Goal: Check status: Check status

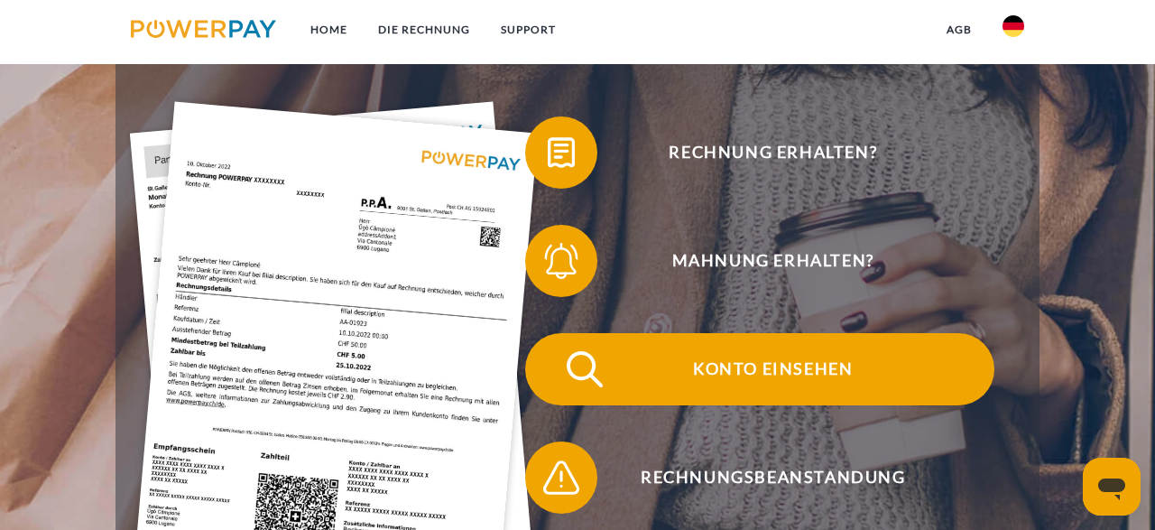
click at [785, 360] on span "Konto einsehen" at bounding box center [773, 369] width 442 height 72
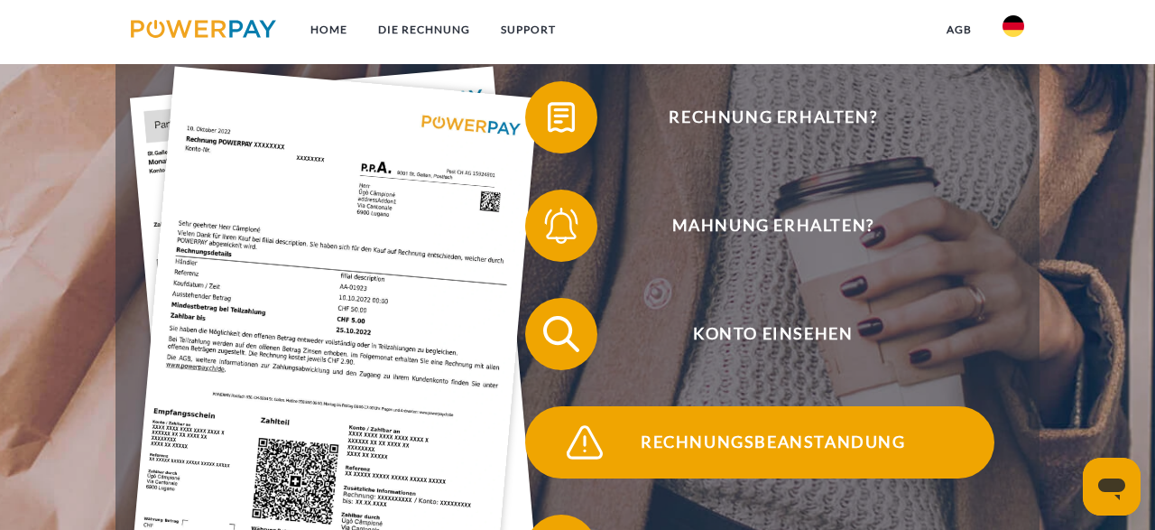
scroll to position [376, 0]
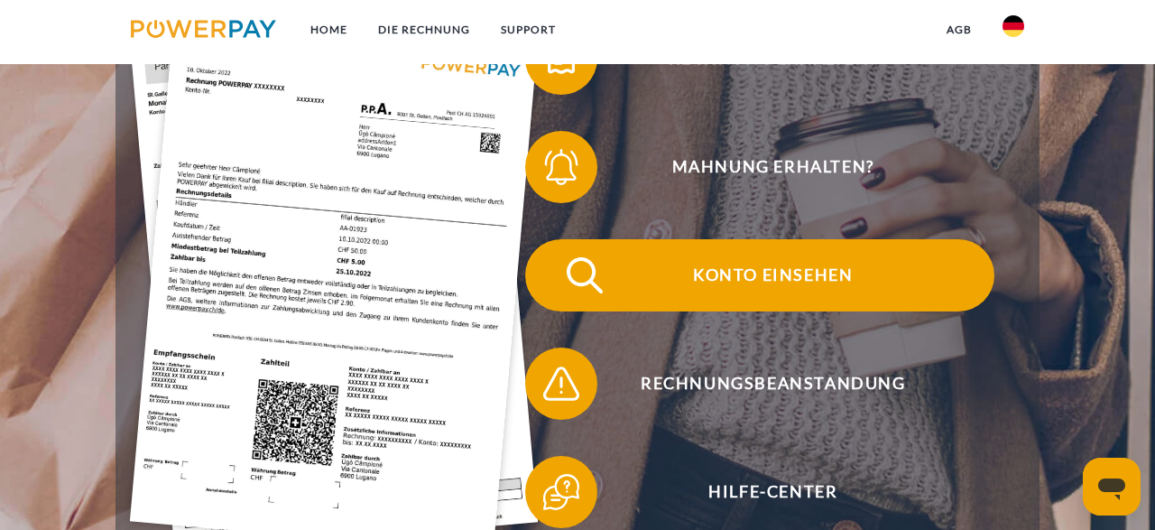
click at [732, 281] on span "Konto einsehen" at bounding box center [773, 275] width 442 height 72
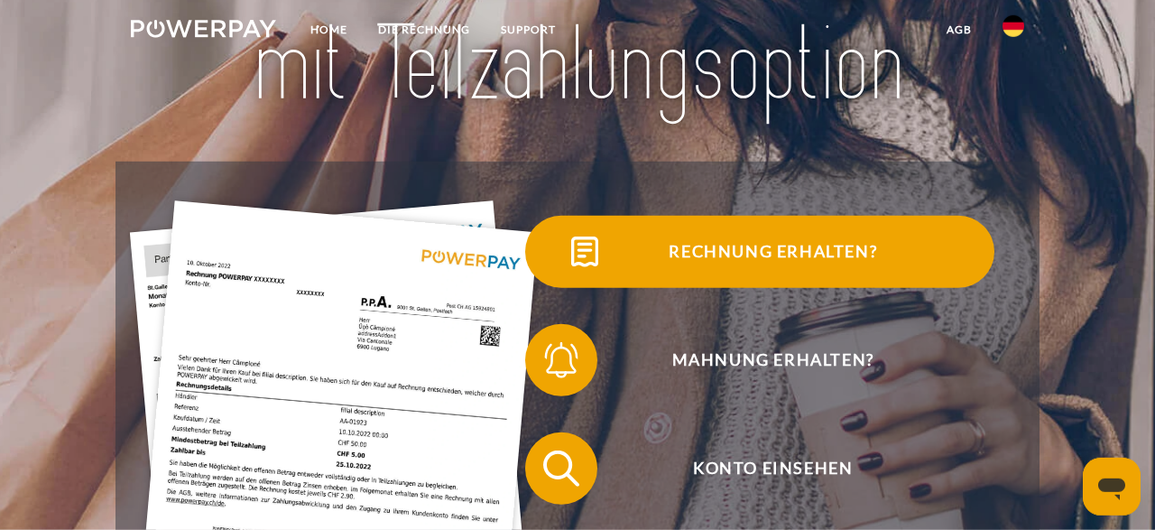
scroll to position [282, 0]
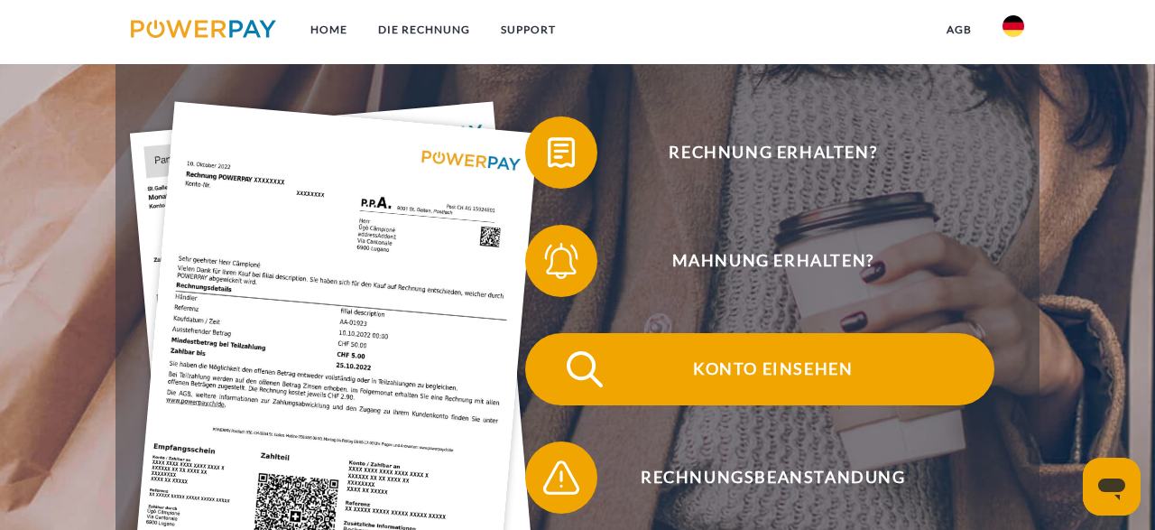
click at [752, 362] on span "Konto einsehen" at bounding box center [773, 369] width 442 height 72
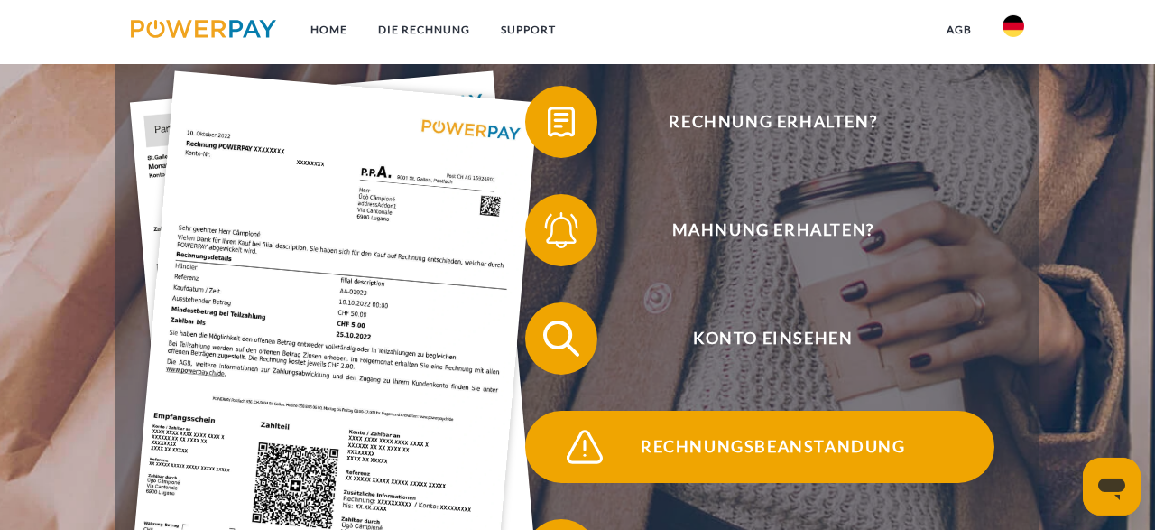
scroll to position [376, 0]
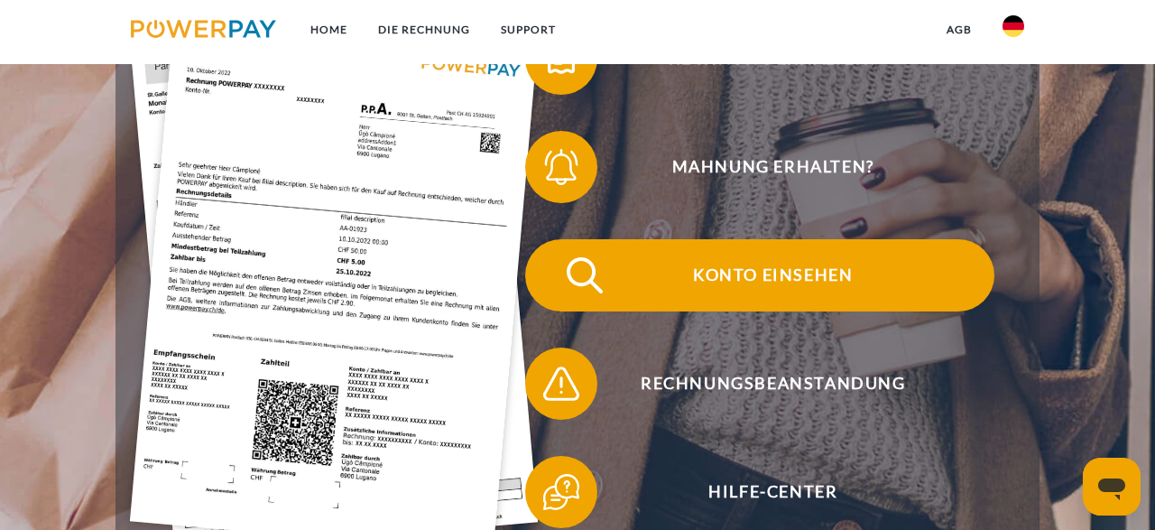
click at [719, 276] on span "Konto einsehen" at bounding box center [773, 275] width 442 height 72
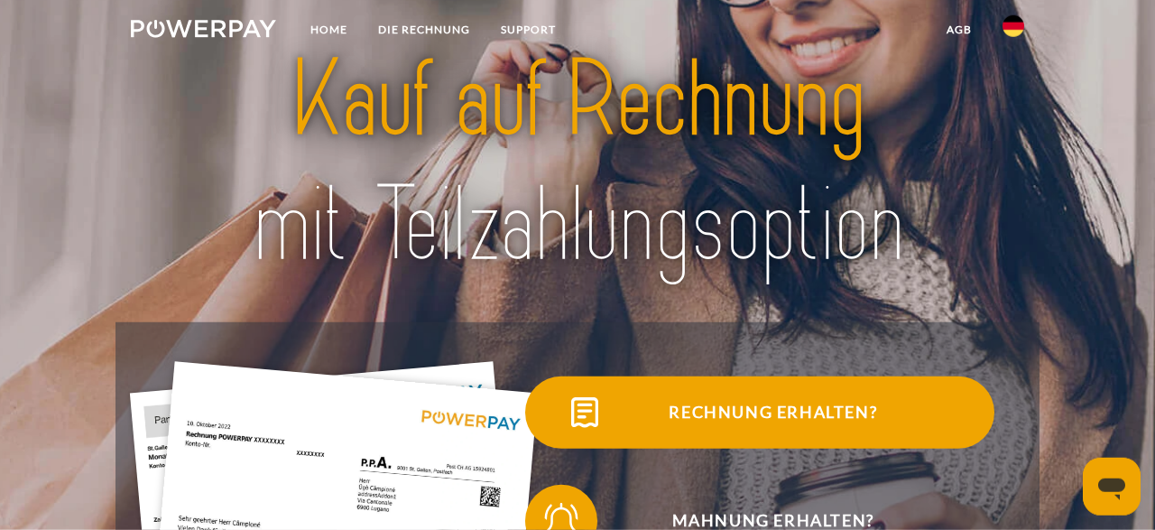
scroll to position [282, 0]
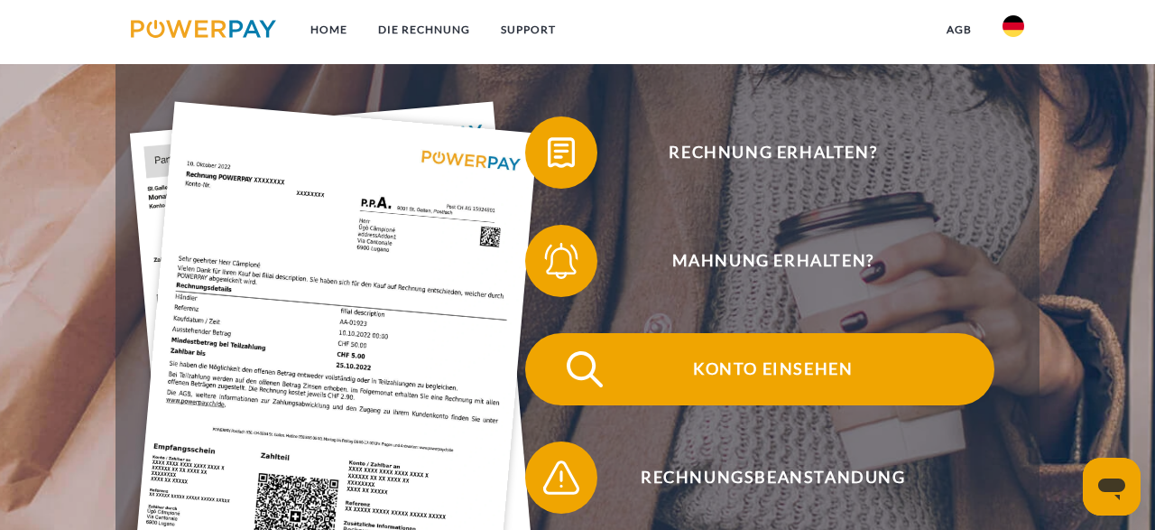
click at [775, 367] on span "Konto einsehen" at bounding box center [773, 369] width 442 height 72
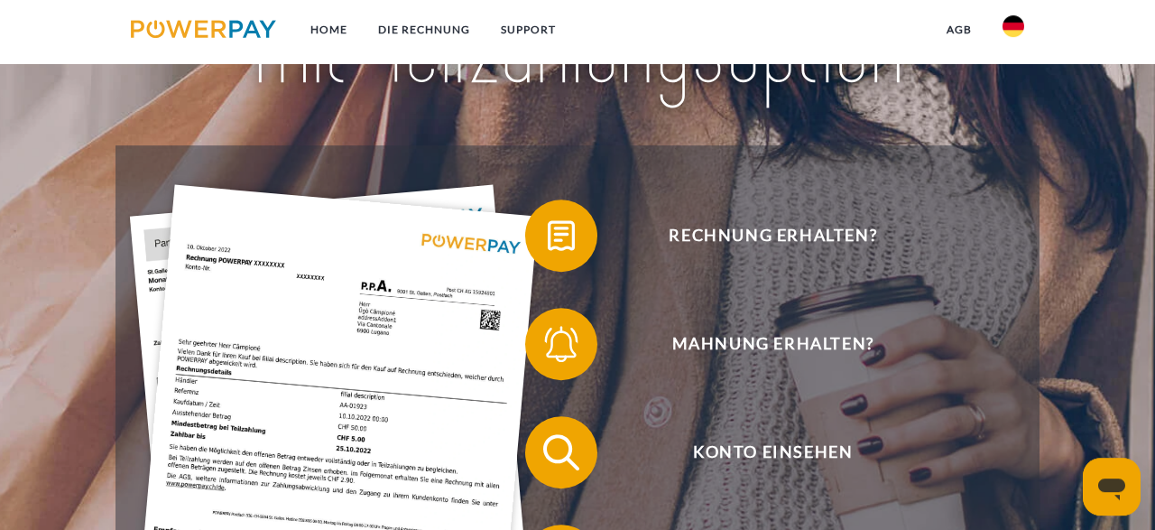
scroll to position [282, 0]
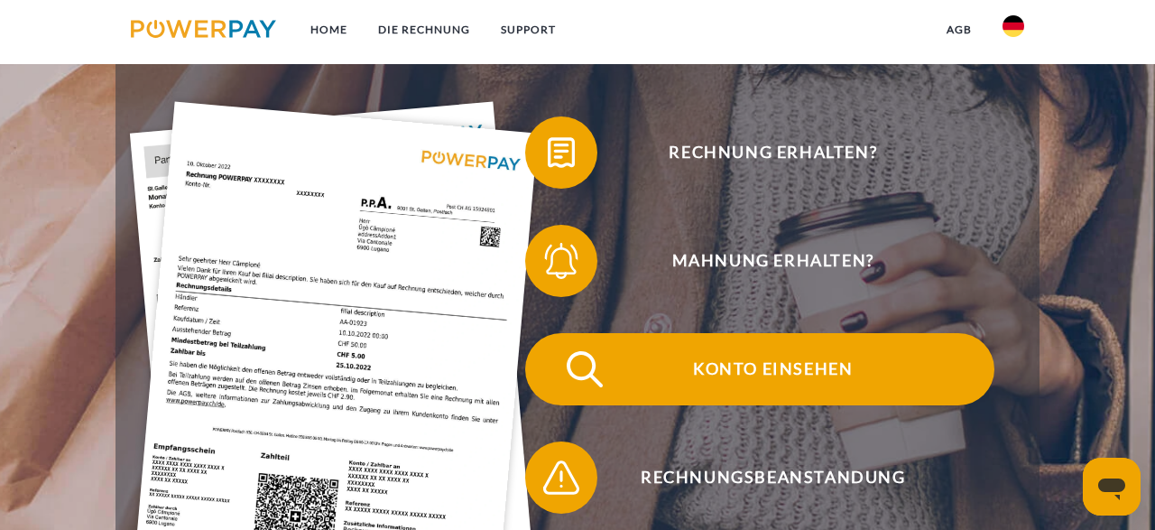
click at [723, 363] on span "Konto einsehen" at bounding box center [773, 369] width 442 height 72
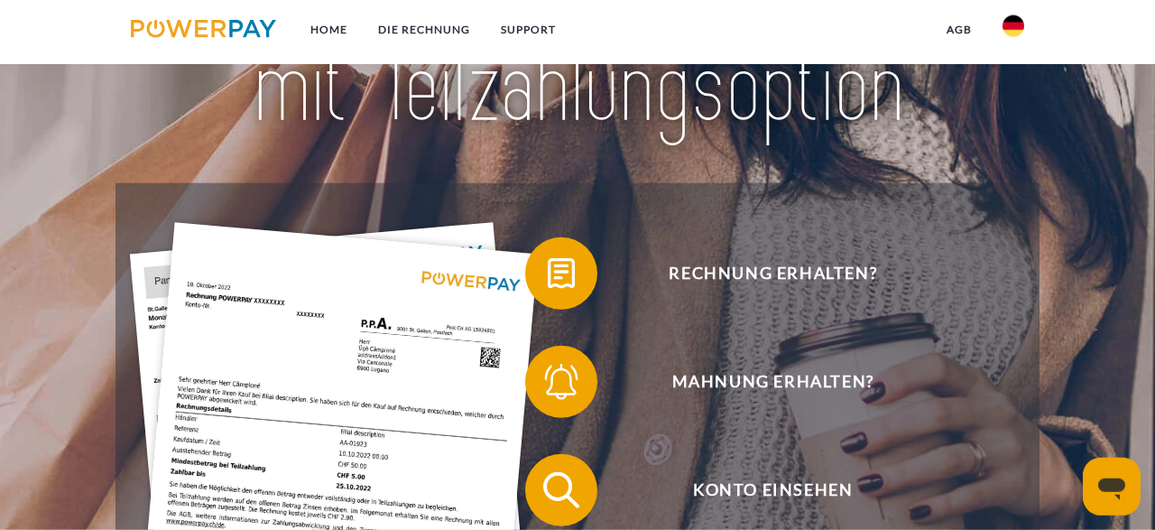
scroll to position [282, 0]
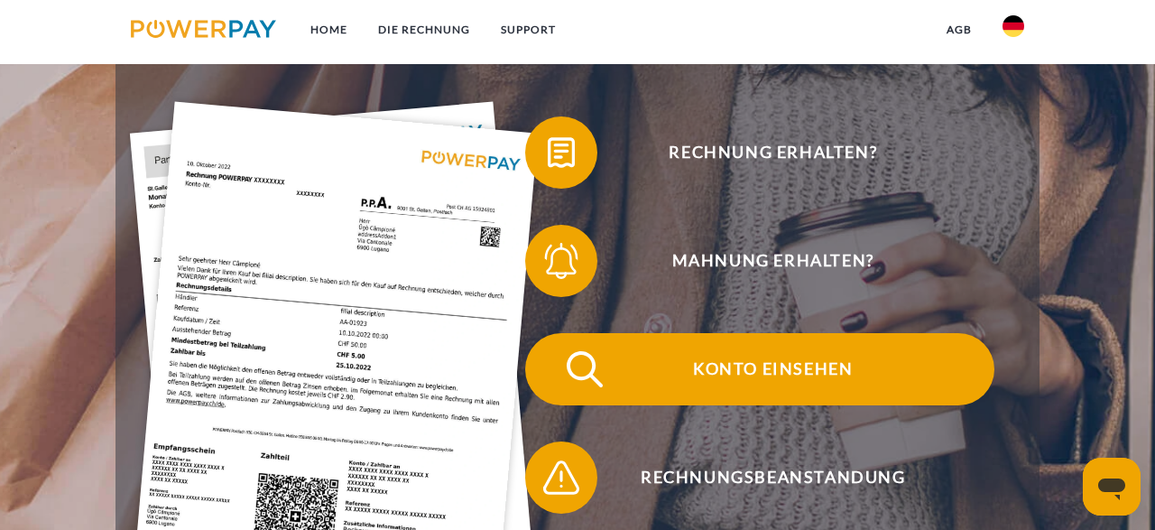
click at [762, 364] on span "Konto einsehen" at bounding box center [773, 369] width 442 height 72
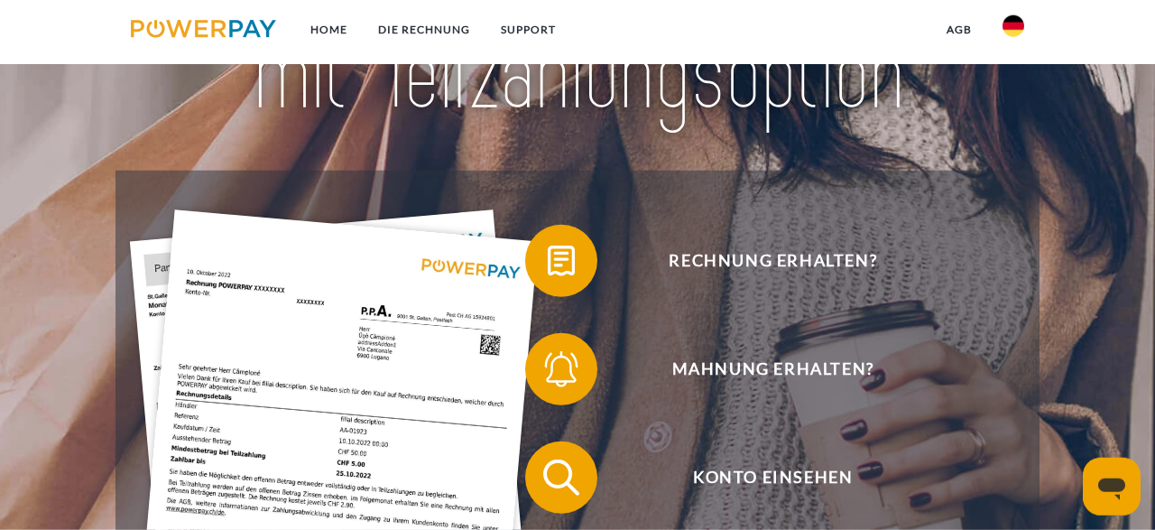
scroll to position [188, 0]
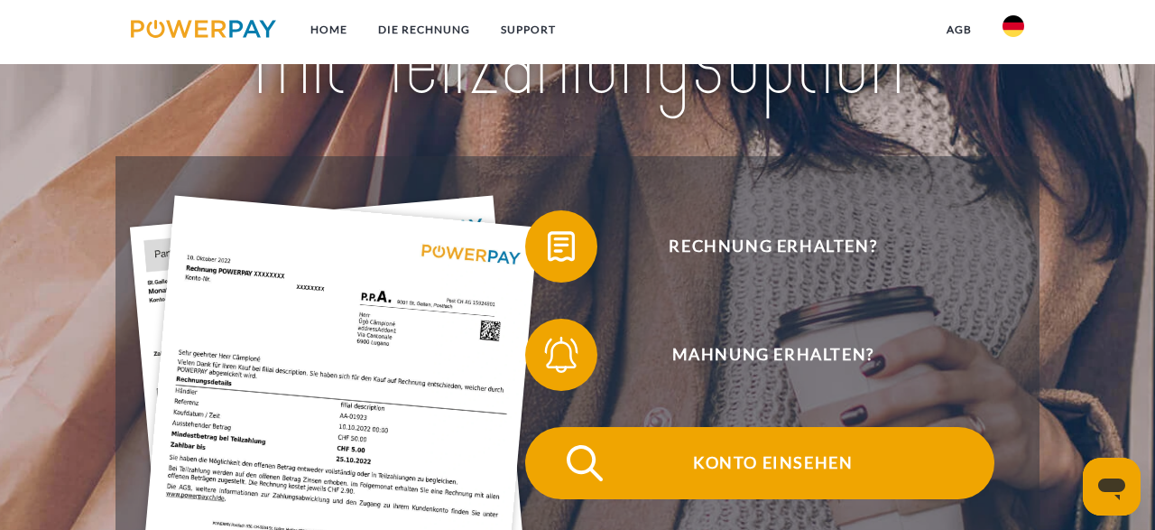
click at [743, 450] on span "Konto einsehen" at bounding box center [773, 463] width 442 height 72
